Goal: Task Accomplishment & Management: Use online tool/utility

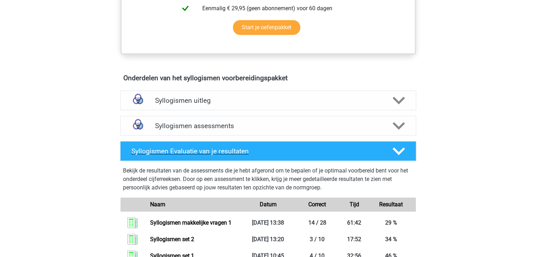
scroll to position [395, 0]
click at [399, 126] on polygon at bounding box center [399, 126] width 12 height 8
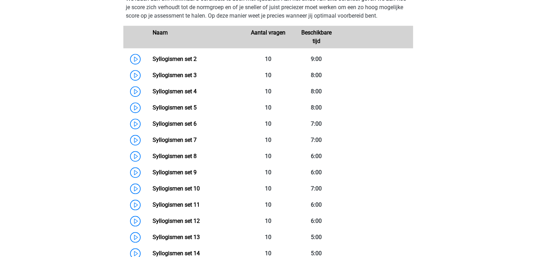
scroll to position [543, 0]
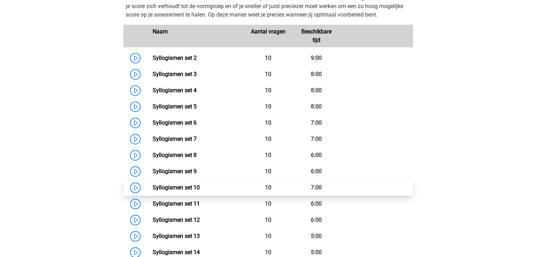
click at [191, 185] on link "Syllogismen set 10" at bounding box center [176, 187] width 47 height 7
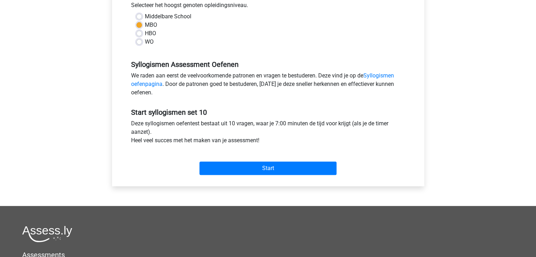
scroll to position [165, 0]
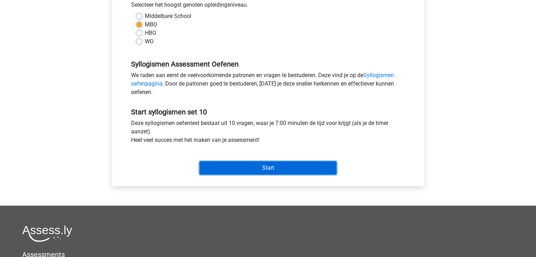
click at [293, 169] on input "Start" at bounding box center [268, 168] width 137 height 13
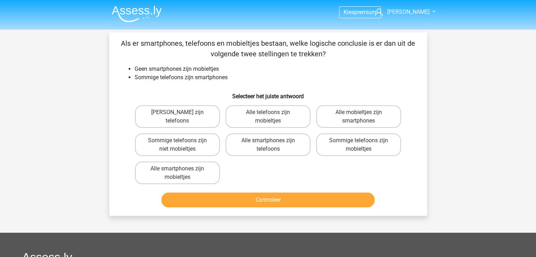
drag, startPoint x: 0, startPoint y: 0, endPoint x: 336, endPoint y: 85, distance: 347.0
click at [336, 85] on div "Als er smartphones, telefoons en mobieltjes bestaan, welke logische conclusie i…" at bounding box center [268, 124] width 312 height 172
click at [183, 143] on label "Sommige telefoons zijn niet mobieltjes" at bounding box center [177, 145] width 85 height 23
click at [182, 143] on input "Sommige telefoons zijn niet mobieltjes" at bounding box center [179, 143] width 5 height 5
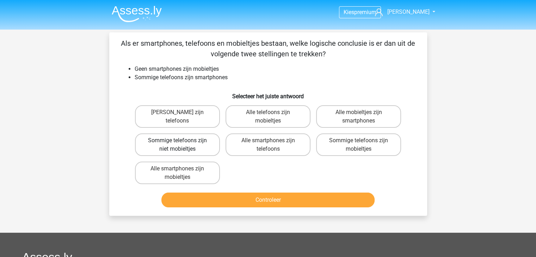
radio input "true"
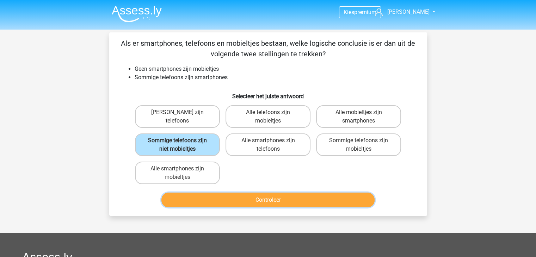
click at [269, 198] on button "Controleer" at bounding box center [268, 200] width 213 height 15
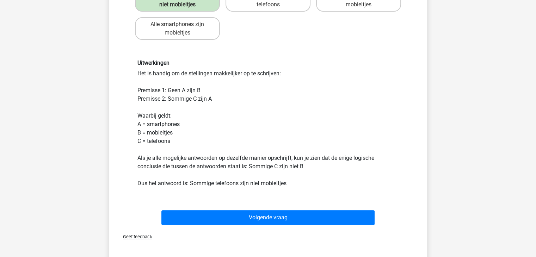
scroll to position [173, 0]
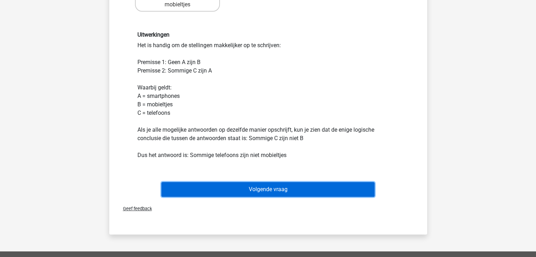
click at [269, 188] on button "Volgende vraag" at bounding box center [268, 189] width 213 height 15
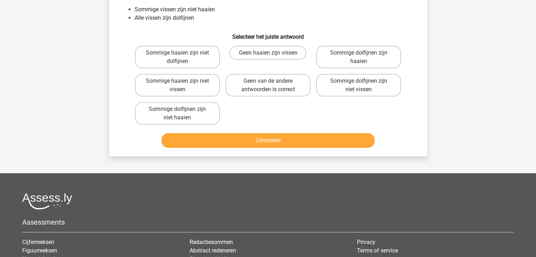
scroll to position [32, 0]
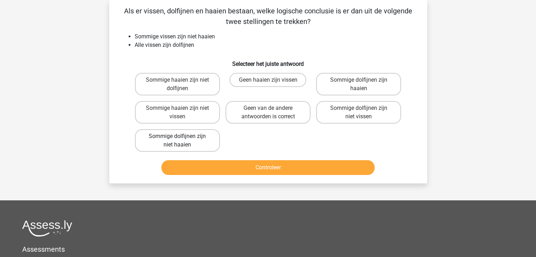
click at [189, 139] on label "Sommige dolfijnen zijn niet haaien" at bounding box center [177, 140] width 85 height 23
click at [182, 139] on input "Sommige dolfijnen zijn niet haaien" at bounding box center [179, 138] width 5 height 5
radio input "true"
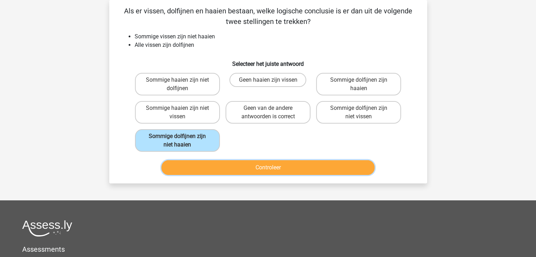
click at [262, 165] on button "Controleer" at bounding box center [268, 167] width 213 height 15
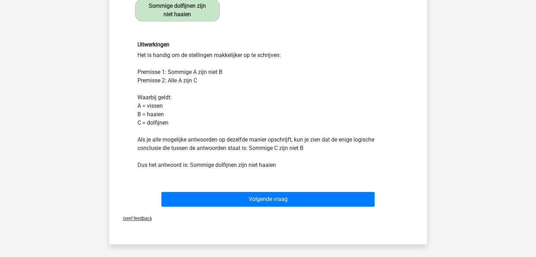
scroll to position [163, 0]
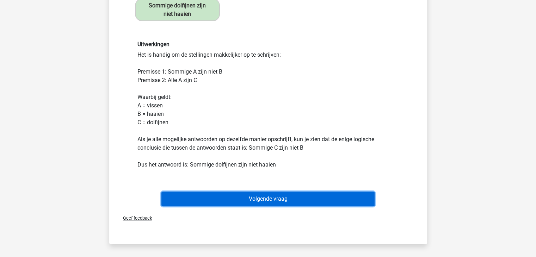
click at [267, 195] on button "Volgende vraag" at bounding box center [268, 199] width 213 height 15
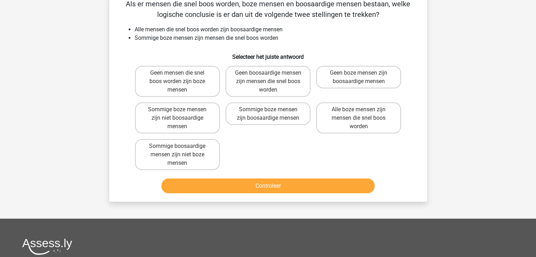
scroll to position [32, 0]
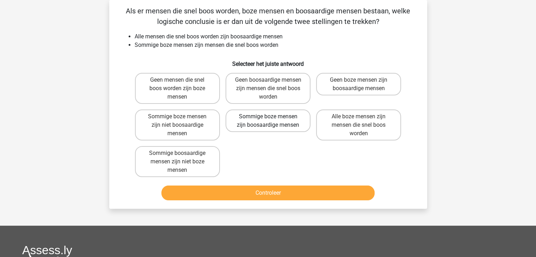
click at [273, 120] on label "Sommige boze mensen zijn boosaardige mensen" at bounding box center [268, 121] width 85 height 23
click at [273, 120] on input "Sommige boze mensen zijn boosaardige mensen" at bounding box center [270, 119] width 5 height 5
radio input "true"
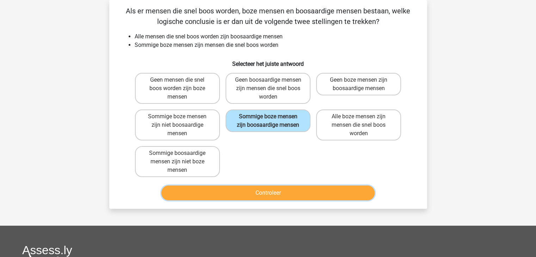
click at [252, 191] on button "Controleer" at bounding box center [268, 193] width 213 height 15
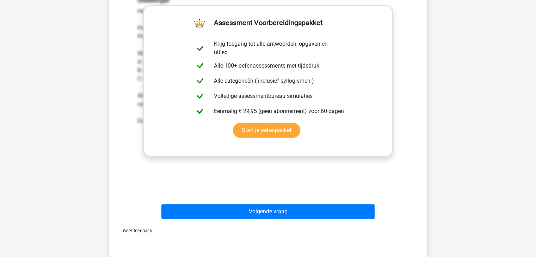
scroll to position [245, 0]
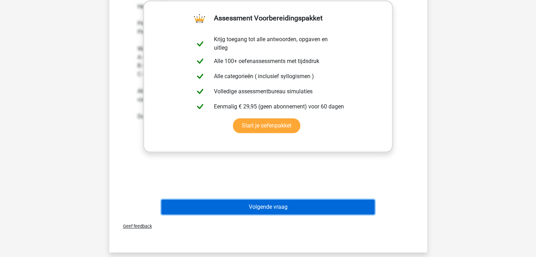
click at [257, 205] on button "Volgende vraag" at bounding box center [268, 207] width 213 height 15
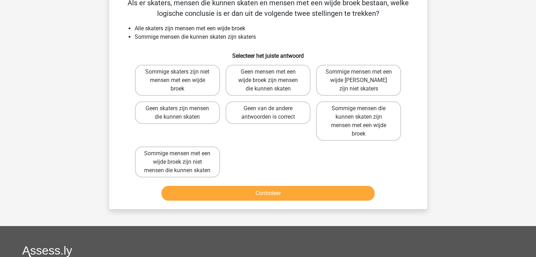
scroll to position [32, 0]
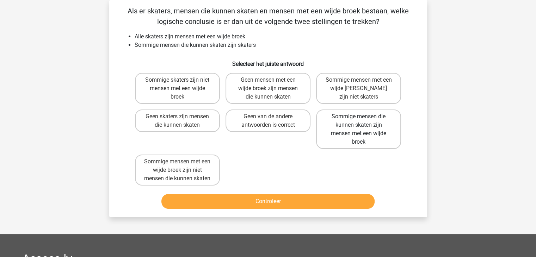
click at [364, 133] on label "Sommige mensen die kunnen skaten zijn mensen met een wijde broek" at bounding box center [358, 129] width 85 height 39
click at [364, 121] on input "Sommige mensen die kunnen skaten zijn mensen met een wijde broek" at bounding box center [361, 119] width 5 height 5
radio input "true"
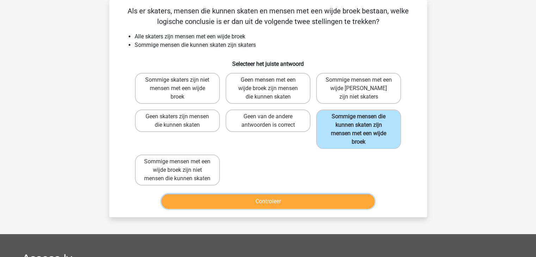
click at [281, 201] on button "Controleer" at bounding box center [268, 201] width 213 height 15
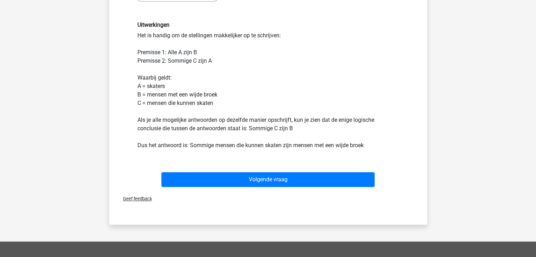
scroll to position [219, 0]
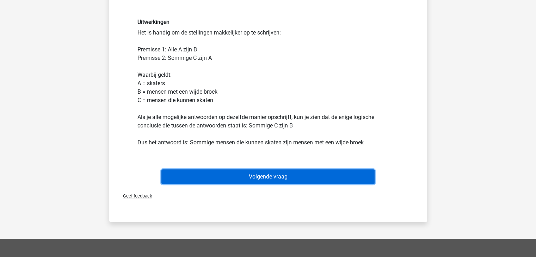
click at [275, 173] on button "Volgende vraag" at bounding box center [268, 177] width 213 height 15
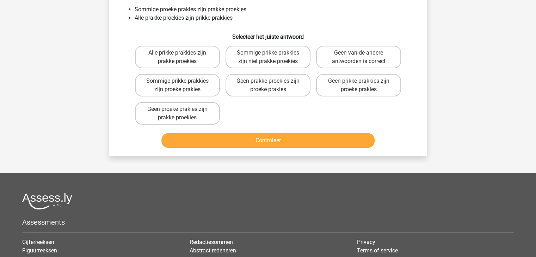
scroll to position [32, 0]
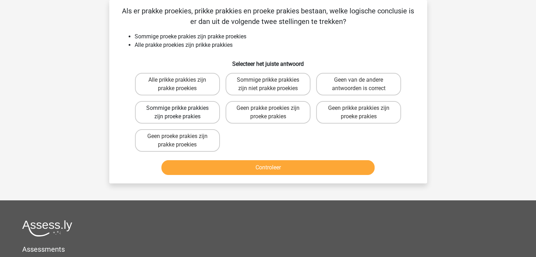
click at [190, 115] on label "Sommige prikke prakkies zijn proeke prakies" at bounding box center [177, 112] width 85 height 23
click at [182, 113] on input "Sommige prikke prakkies zijn proeke prakies" at bounding box center [179, 110] width 5 height 5
radio input "true"
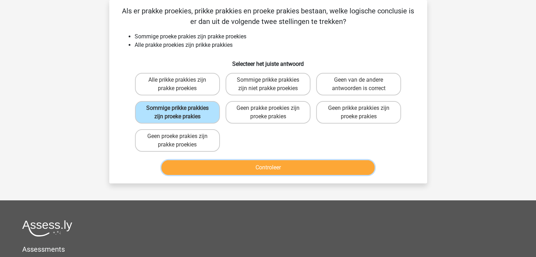
click at [267, 166] on button "Controleer" at bounding box center [268, 167] width 213 height 15
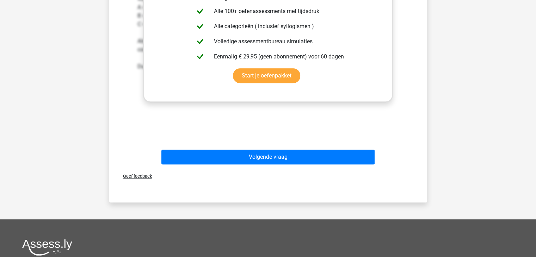
scroll to position [271, 0]
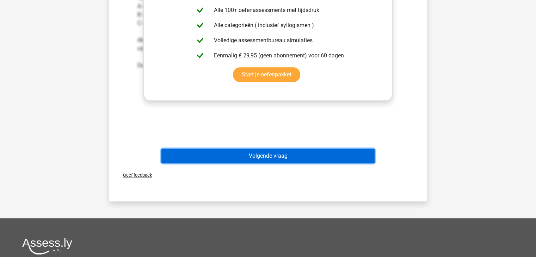
click at [270, 157] on button "Volgende vraag" at bounding box center [268, 156] width 213 height 15
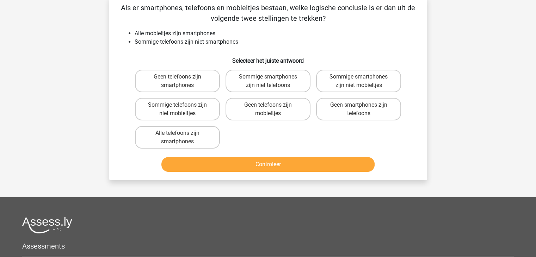
scroll to position [32, 0]
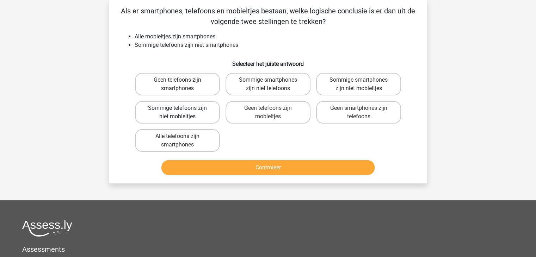
click at [174, 108] on label "Sommige telefoons zijn niet mobieltjes" at bounding box center [177, 112] width 85 height 23
click at [177, 108] on input "Sommige telefoons zijn niet mobieltjes" at bounding box center [179, 110] width 5 height 5
radio input "true"
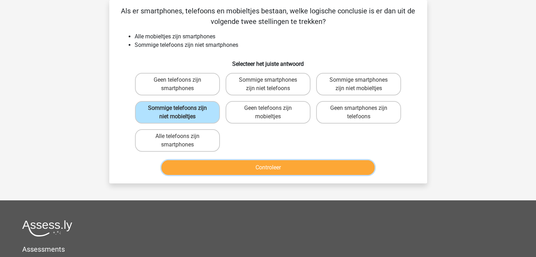
click at [254, 163] on button "Controleer" at bounding box center [268, 167] width 213 height 15
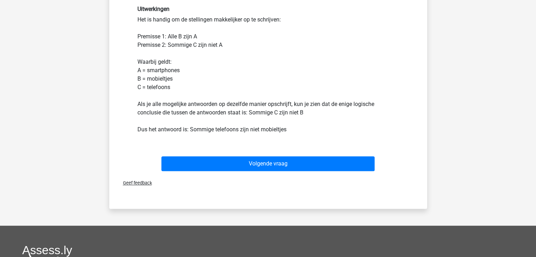
scroll to position [199, 0]
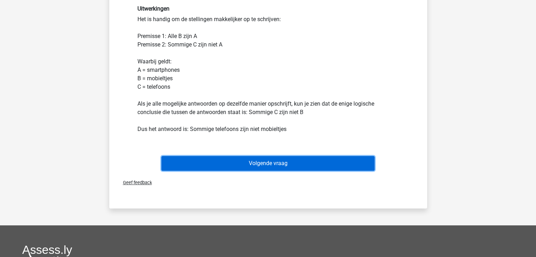
click at [259, 161] on button "Volgende vraag" at bounding box center [268, 163] width 213 height 15
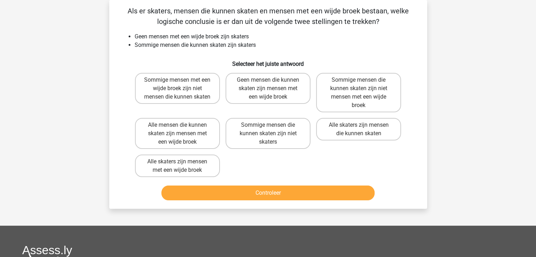
scroll to position [32, 0]
click at [284, 88] on label "Geen mensen die kunnen skaten zijn mensen met een wijde broek" at bounding box center [268, 88] width 85 height 31
click at [273, 85] on input "Geen mensen die kunnen skaten zijn mensen met een wijde broek" at bounding box center [270, 82] width 5 height 5
radio input "true"
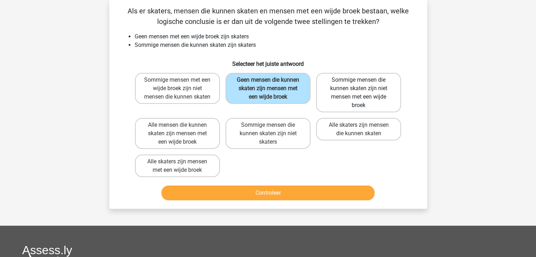
click at [349, 90] on label "Sommige mensen die kunnen skaten zijn niet mensen met een wijde broek" at bounding box center [358, 92] width 85 height 39
click at [359, 85] on input "Sommige mensen die kunnen skaten zijn niet mensen met een wijde broek" at bounding box center [361, 82] width 5 height 5
radio input "true"
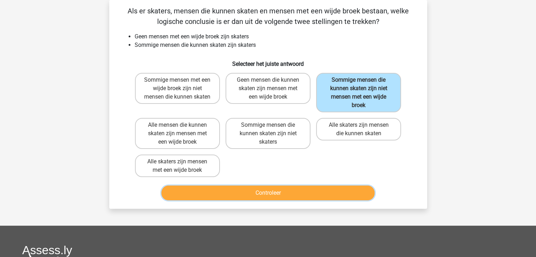
click at [273, 191] on button "Controleer" at bounding box center [268, 193] width 213 height 15
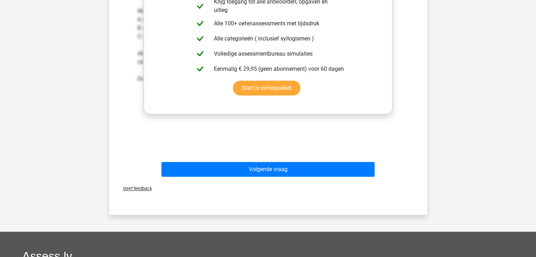
scroll to position [285, 0]
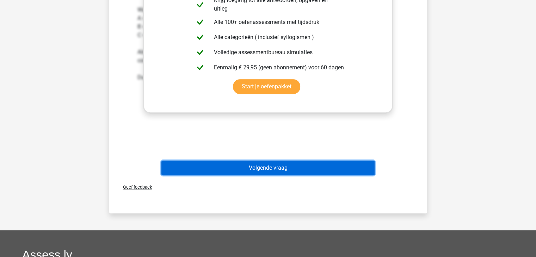
click at [269, 170] on button "Volgende vraag" at bounding box center [268, 168] width 213 height 15
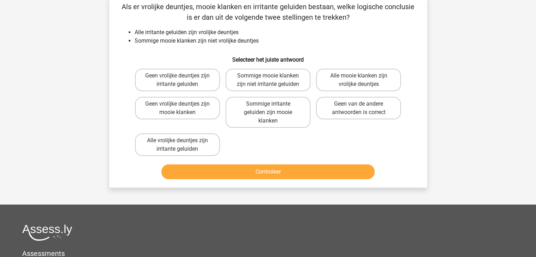
scroll to position [32, 0]
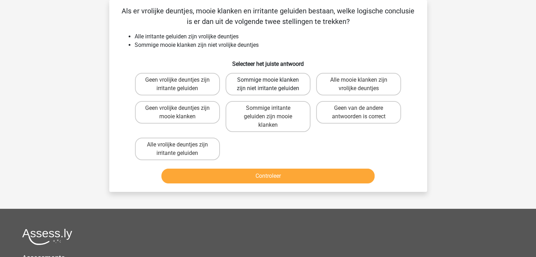
click at [276, 84] on label "Sommige mooie klanken zijn niet irritante geluiden" at bounding box center [268, 84] width 85 height 23
click at [273, 84] on input "Sommige mooie klanken zijn niet irritante geluiden" at bounding box center [270, 82] width 5 height 5
radio input "true"
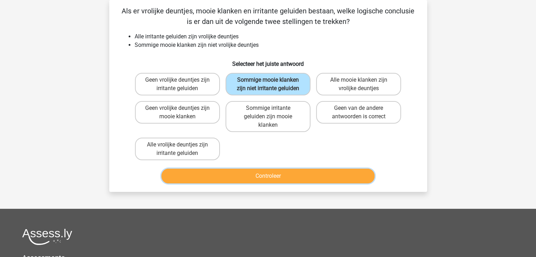
click at [254, 170] on button "Controleer" at bounding box center [268, 176] width 213 height 15
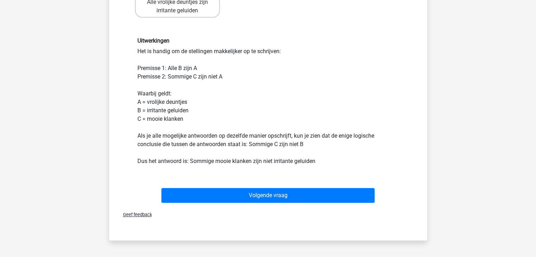
scroll to position [176, 0]
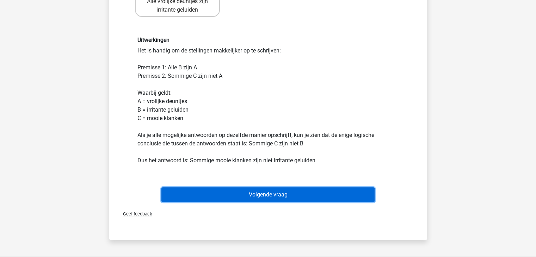
click at [257, 195] on button "Volgende vraag" at bounding box center [268, 195] width 213 height 15
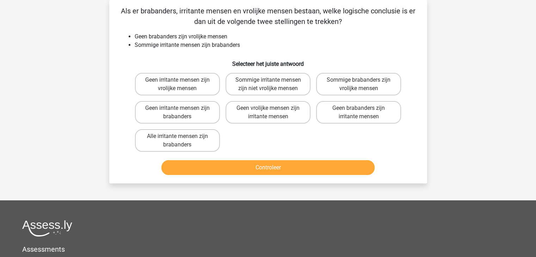
scroll to position [32, 0]
click at [264, 88] on label "Sommige irritante mensen zijn niet vrolijke mensen" at bounding box center [268, 84] width 85 height 23
click at [268, 85] on input "Sommige irritante mensen zijn niet vrolijke mensen" at bounding box center [270, 82] width 5 height 5
radio input "true"
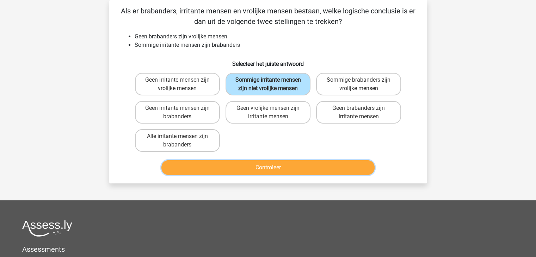
click at [262, 167] on button "Controleer" at bounding box center [268, 167] width 213 height 15
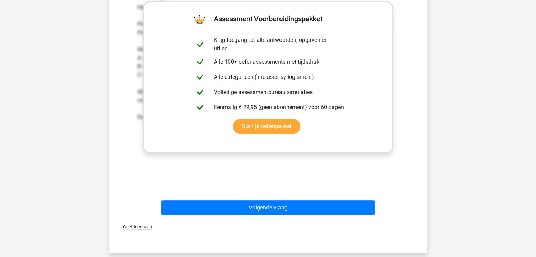
scroll to position [224, 0]
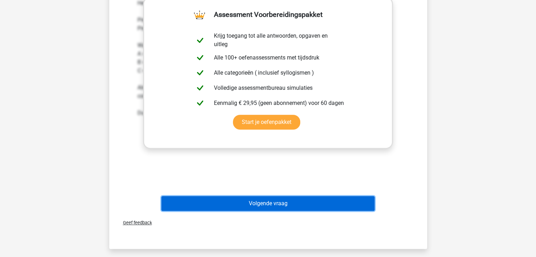
click at [259, 200] on button "Volgende vraag" at bounding box center [268, 203] width 213 height 15
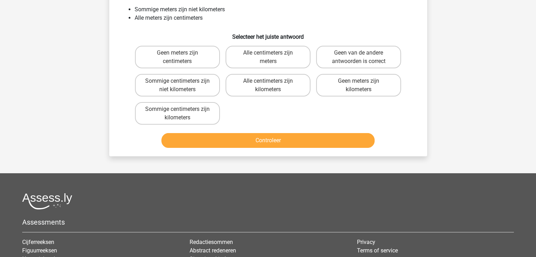
scroll to position [32, 0]
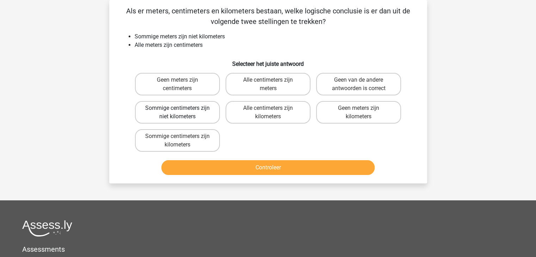
click at [183, 110] on label "Sommige centimeters zijn niet kilometers" at bounding box center [177, 112] width 85 height 23
click at [182, 110] on input "Sommige centimeters zijn niet kilometers" at bounding box center [179, 110] width 5 height 5
radio input "true"
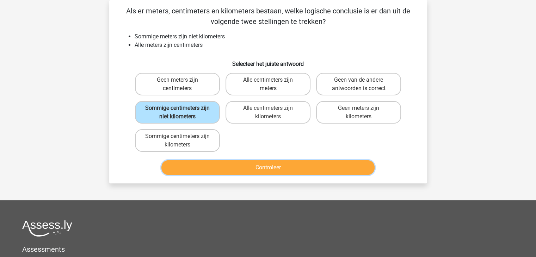
click at [256, 161] on button "Controleer" at bounding box center [268, 167] width 213 height 15
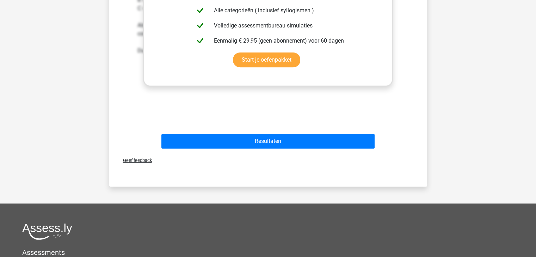
scroll to position [304, 0]
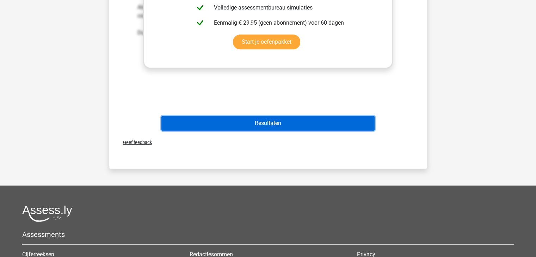
click at [268, 118] on button "Resultaten" at bounding box center [268, 123] width 213 height 15
